Goal: Book appointment/travel/reservation

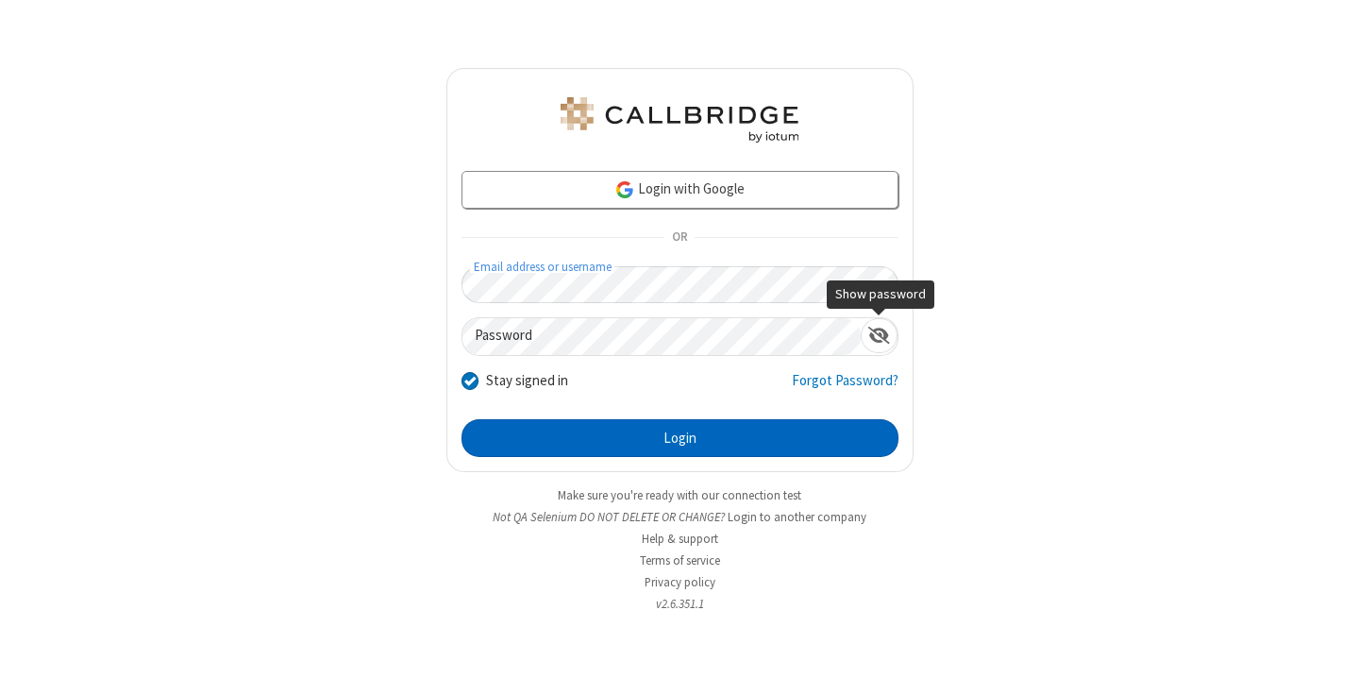
click at [680, 438] on button "Login" at bounding box center [680, 438] width 437 height 38
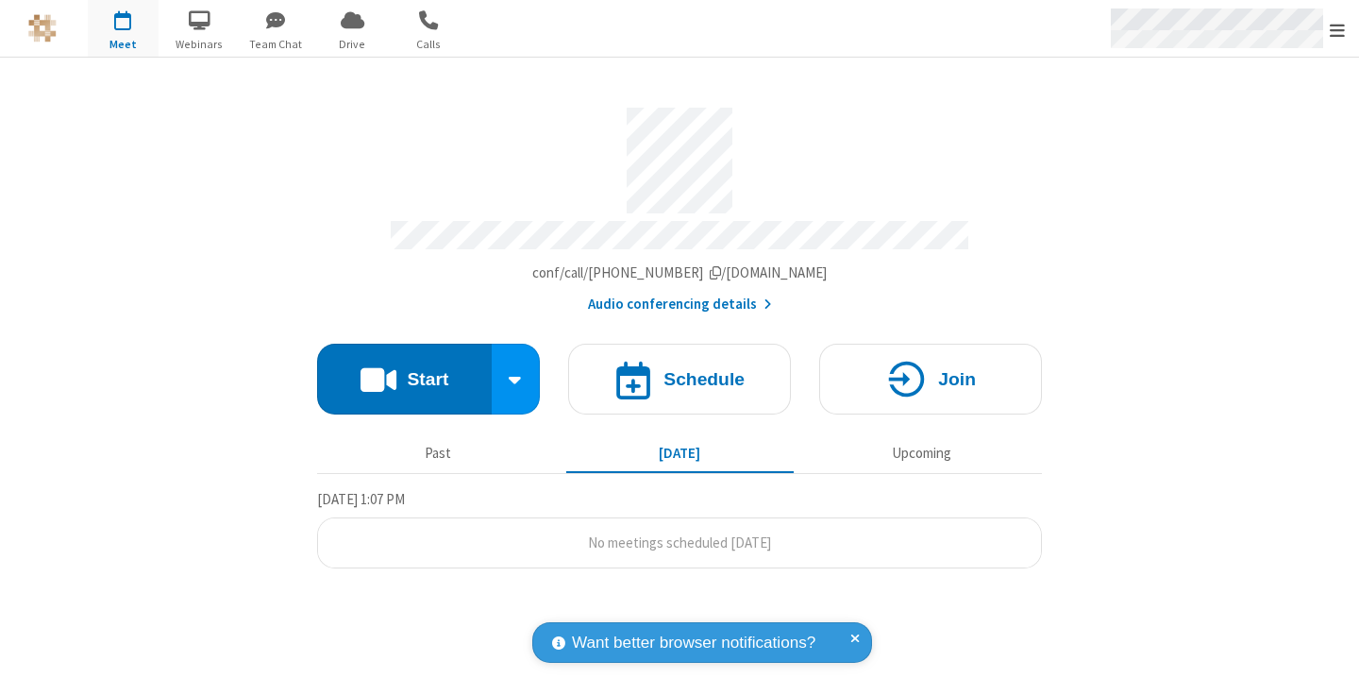
click at [1338, 29] on span "Open menu" at bounding box center [1337, 30] width 15 height 19
click at [123, 28] on span "button" at bounding box center [123, 20] width 71 height 32
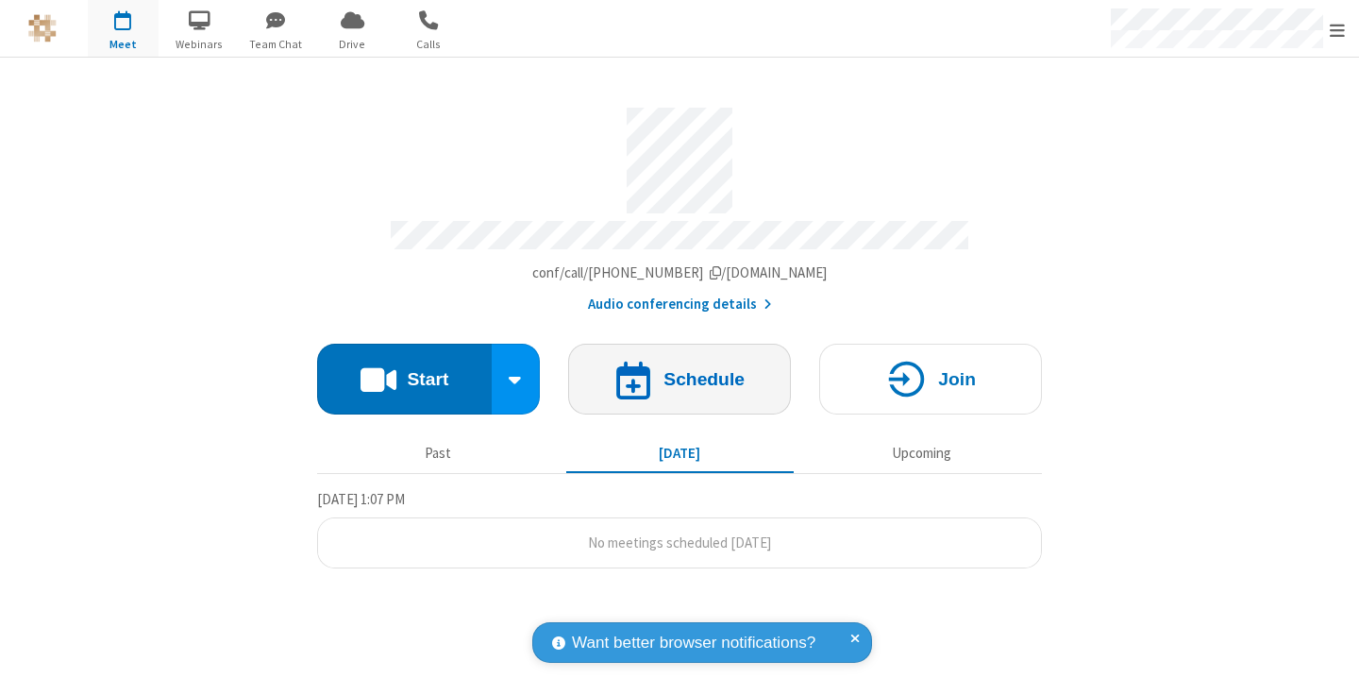
click at [680, 370] on h4 "Schedule" at bounding box center [704, 379] width 81 height 18
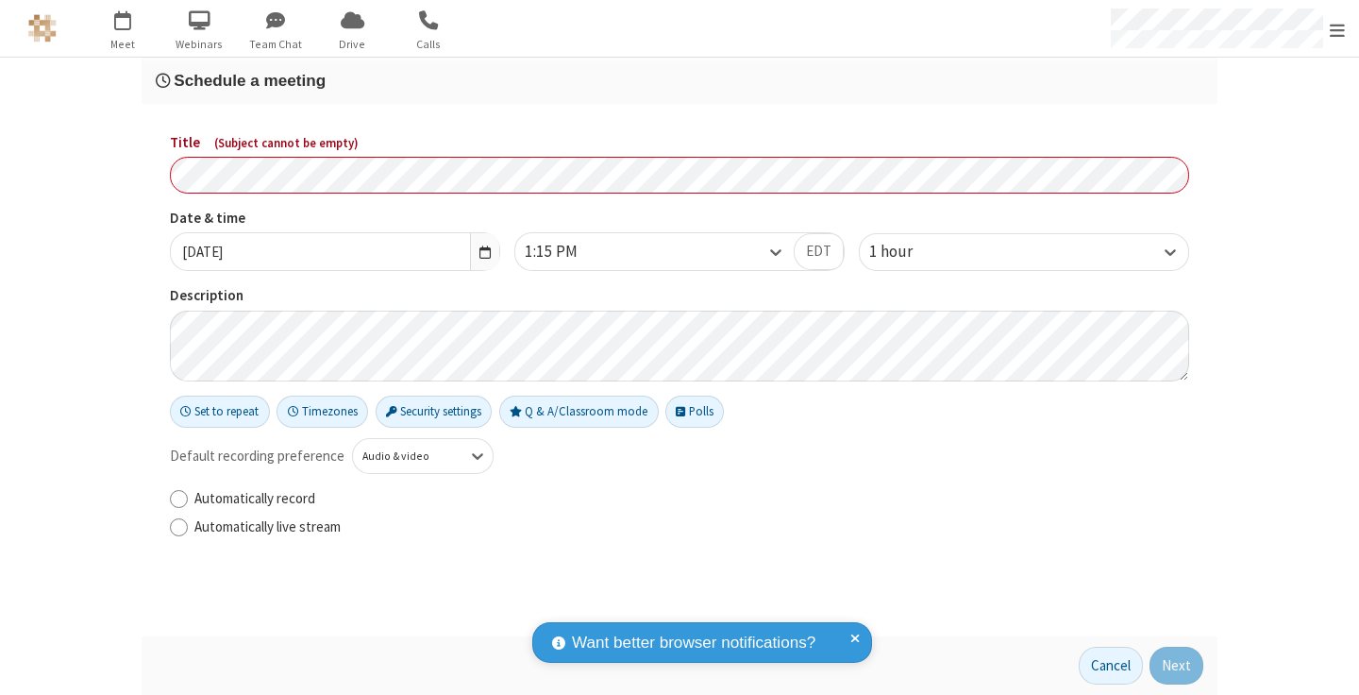
click at [680, 80] on h3 "Schedule a meeting" at bounding box center [680, 81] width 1048 height 18
